Goal: Task Accomplishment & Management: Complete application form

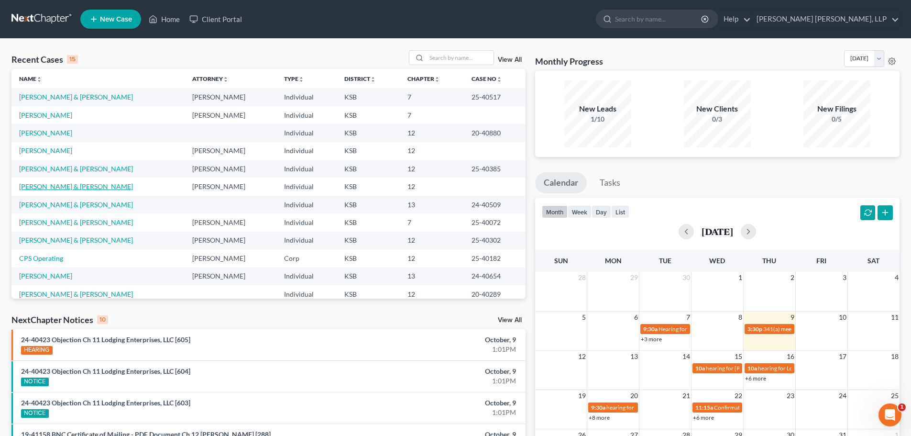
click at [46, 184] on link "[PERSON_NAME] & [PERSON_NAME]" at bounding box center [76, 186] width 114 height 8
select select "0"
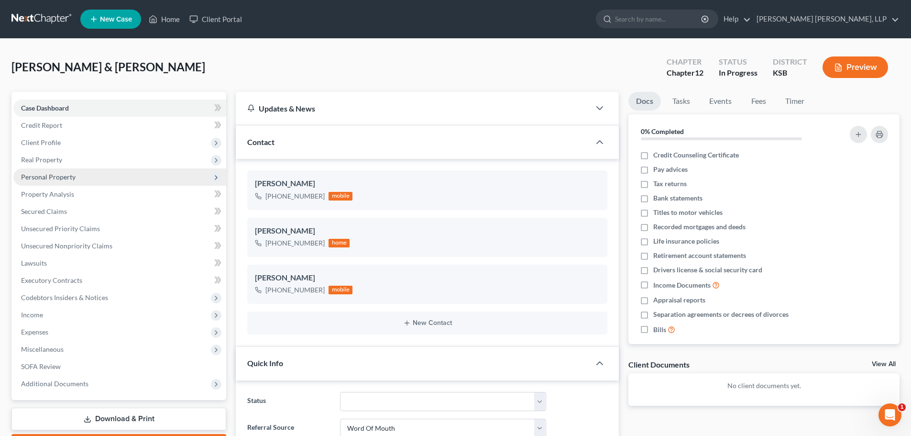
click at [66, 170] on span "Personal Property" at bounding box center [119, 176] width 213 height 17
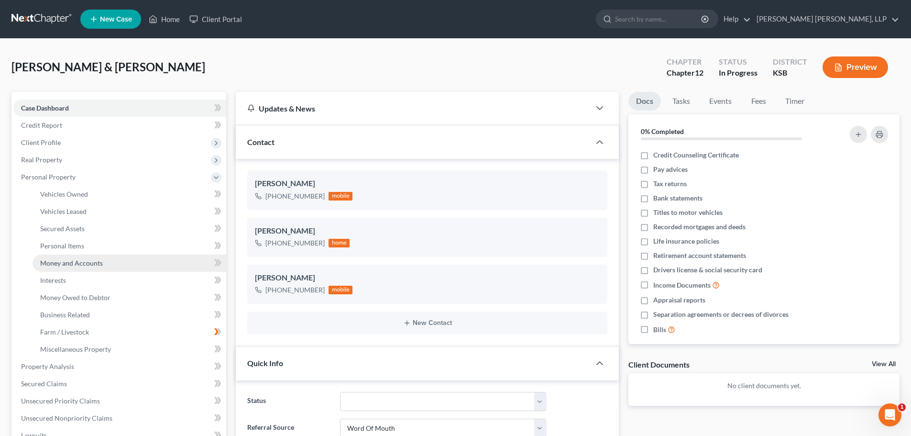
click at [78, 263] on span "Money and Accounts" at bounding box center [71, 263] width 63 height 8
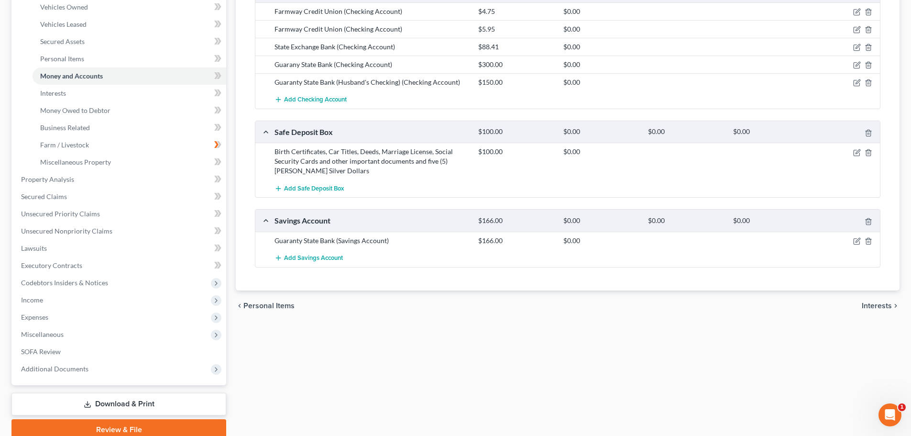
scroll to position [191, 0]
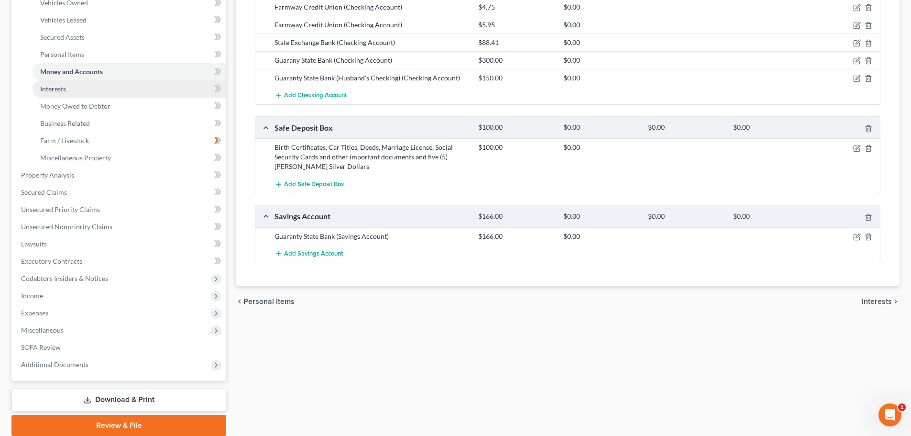
click at [60, 91] on span "Interests" at bounding box center [53, 89] width 26 height 8
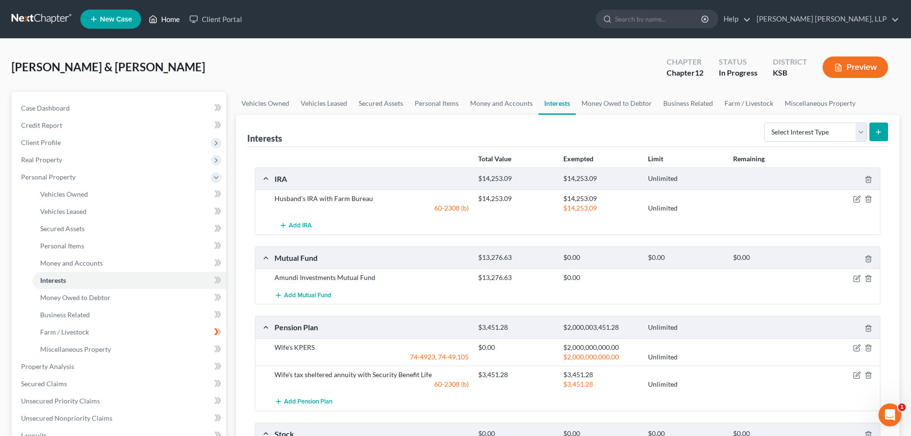
click at [157, 17] on icon at bounding box center [153, 18] width 9 height 11
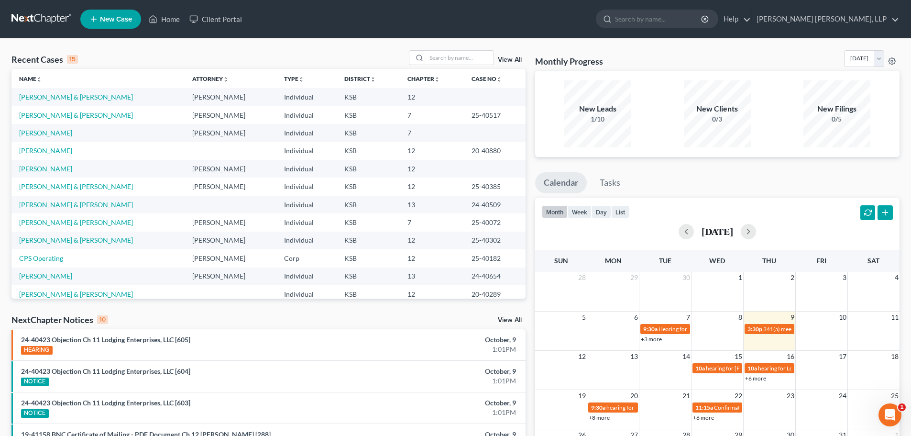
click at [142, 56] on div "Recent Cases 15 View All" at bounding box center [268, 59] width 514 height 19
click at [434, 59] on input "search" at bounding box center [459, 58] width 67 height 14
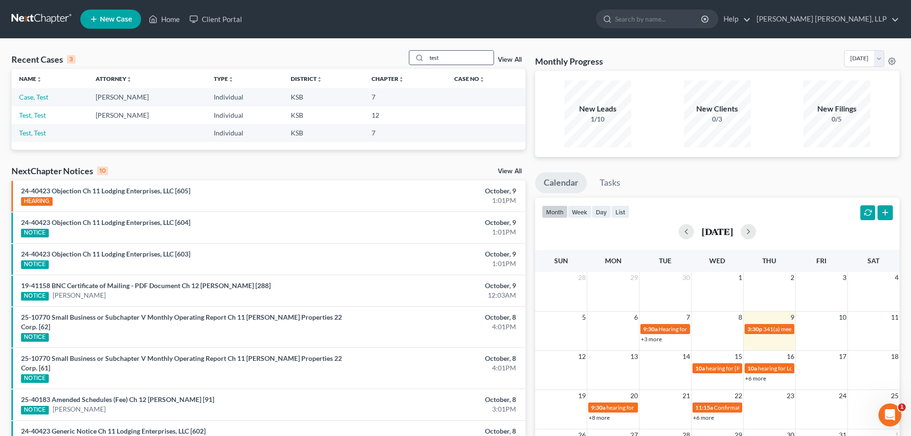
type input "test"
drag, startPoint x: 458, startPoint y: 54, endPoint x: 412, endPoint y: 61, distance: 46.5
click at [412, 61] on div "test" at bounding box center [451, 57] width 85 height 15
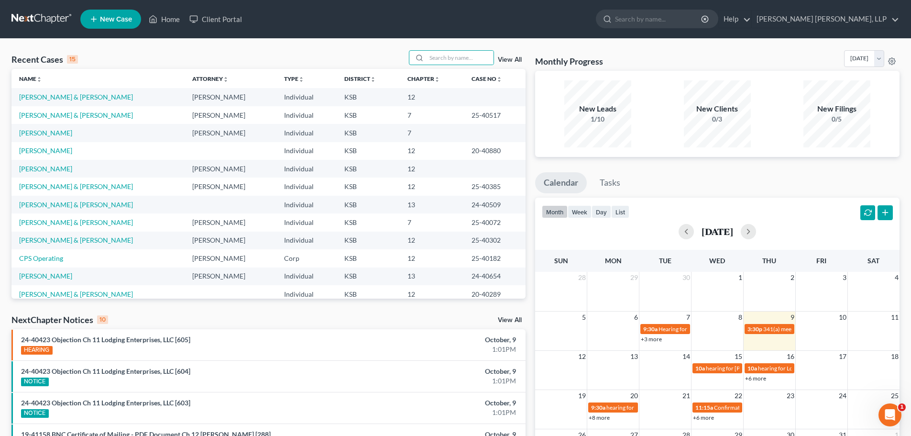
click at [360, 13] on ul "New Case Home Client Portal - No Result - See all results Or Press Enter... Hel…" at bounding box center [489, 19] width 819 height 25
